Goal: Task Accomplishment & Management: Use online tool/utility

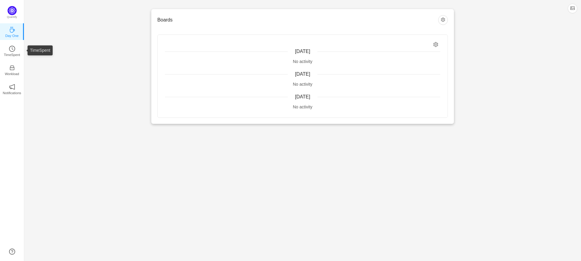
click at [13, 55] on p "TimeSpent" at bounding box center [12, 54] width 16 height 5
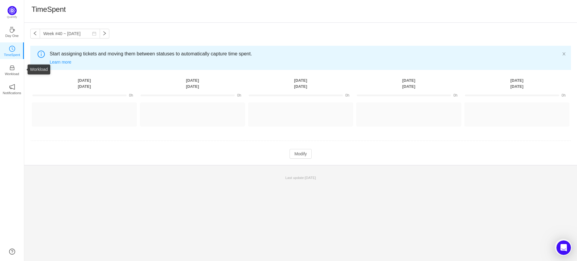
click at [13, 74] on p "Workload" at bounding box center [12, 73] width 14 height 5
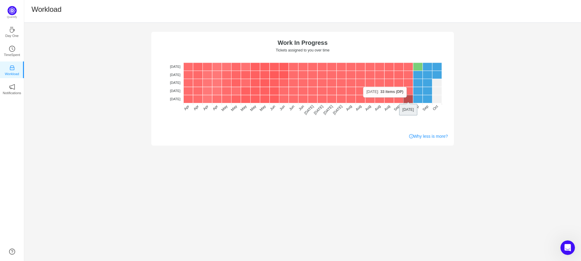
click at [406, 97] on rect at bounding box center [409, 99] width 10 height 8
click at [391, 101] on rect at bounding box center [389, 99] width 10 height 8
click at [400, 100] on rect at bounding box center [399, 99] width 10 height 8
click at [440, 138] on link "Why less is more?" at bounding box center [428, 136] width 39 height 6
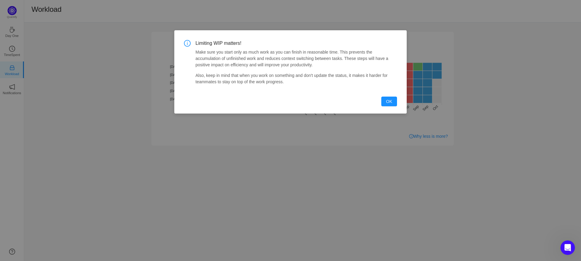
click at [484, 111] on div "Limiting WIP matters! Make sure you start only as much work as you can finish i…" at bounding box center [290, 130] width 581 height 261
click at [388, 100] on button "OK" at bounding box center [389, 102] width 16 height 10
